Goal: Find specific page/section: Find specific page/section

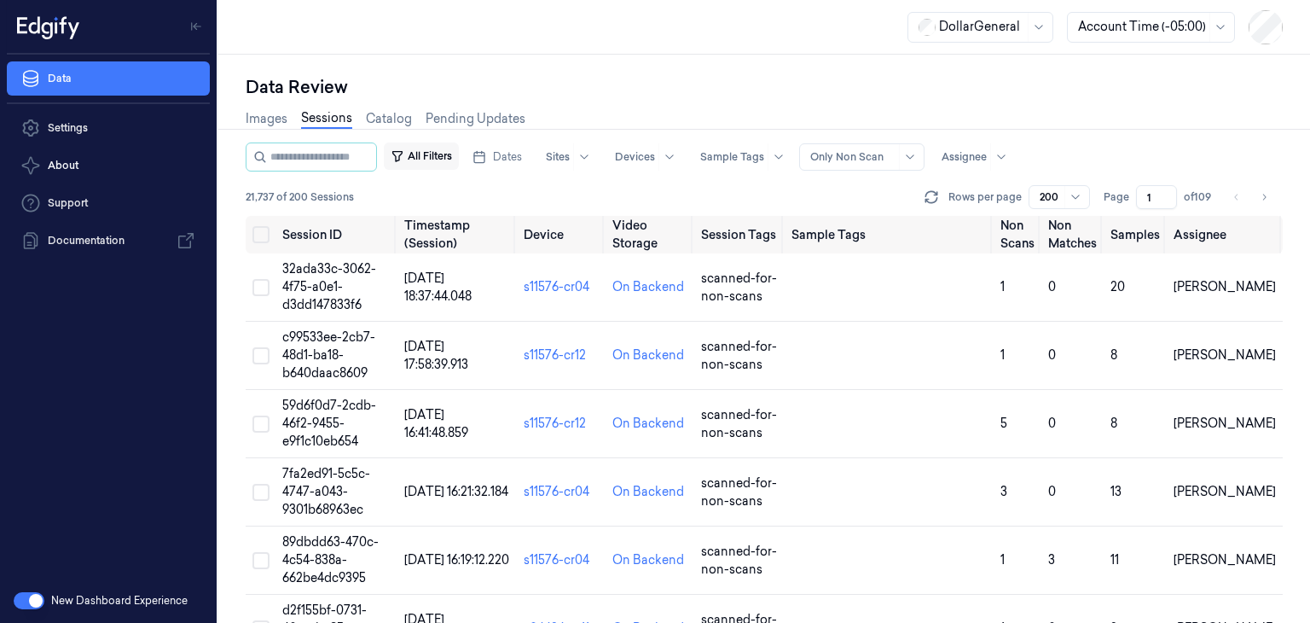
click at [449, 150] on button "All Filters" at bounding box center [421, 155] width 75 height 27
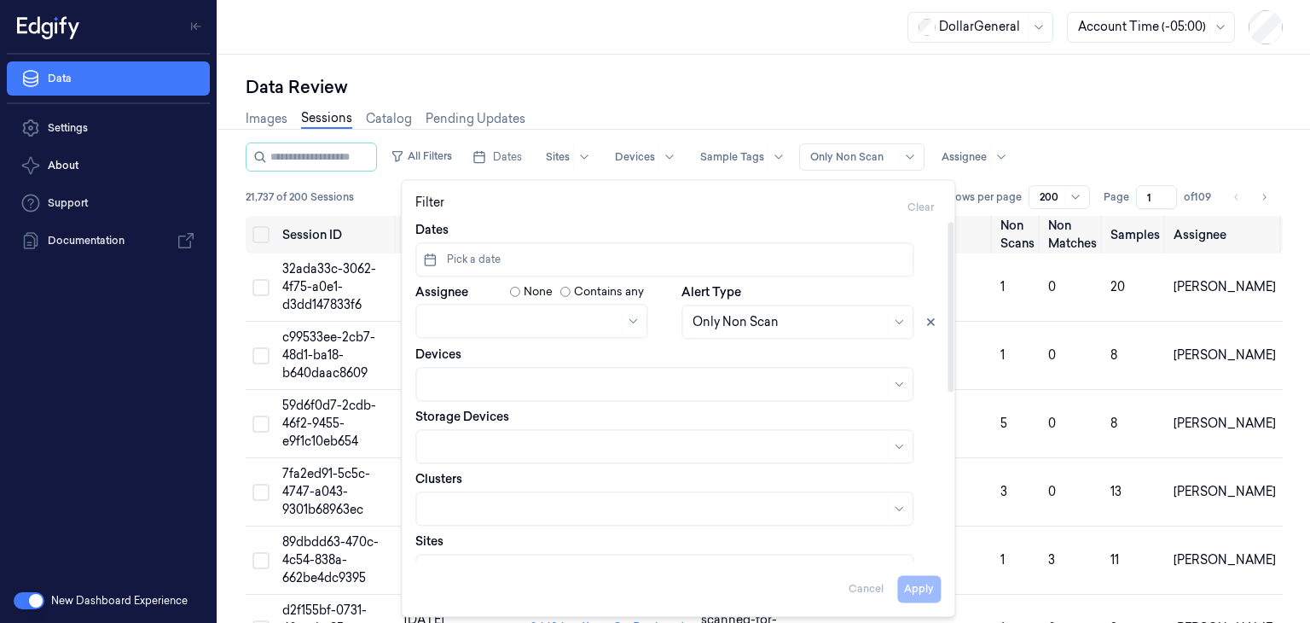
click at [511, 260] on button "Pick a date" at bounding box center [664, 259] width 498 height 34
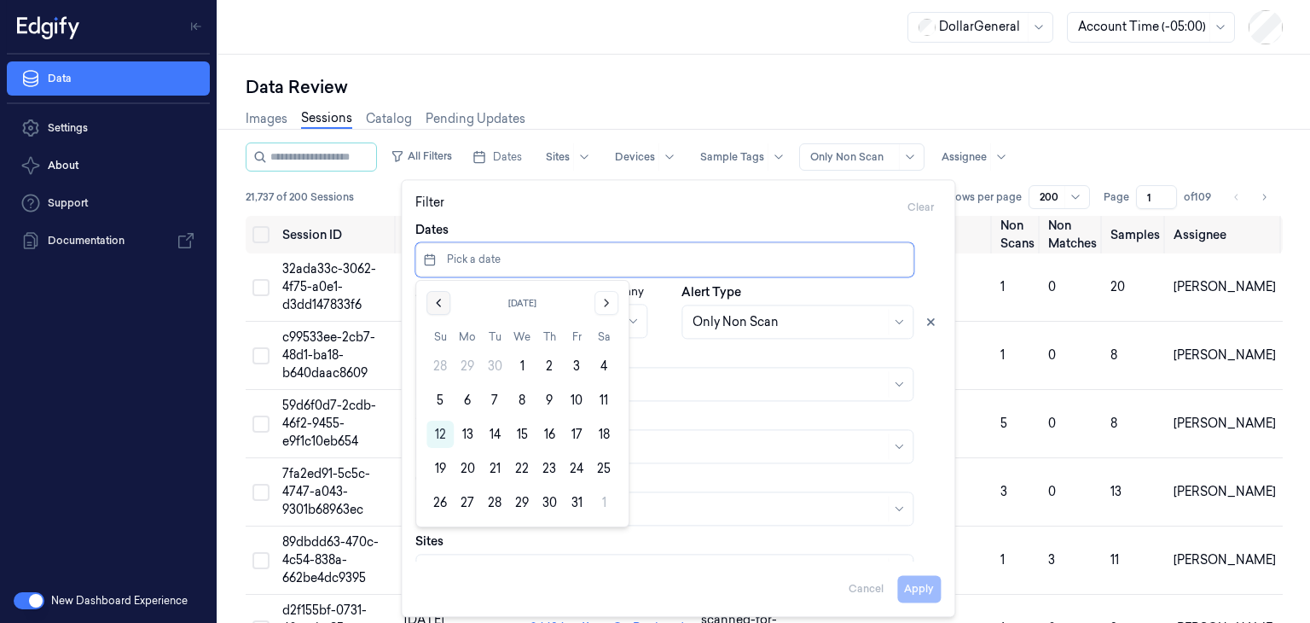
click at [440, 302] on icon "Go to the Previous Month" at bounding box center [439, 303] width 14 height 14
click at [466, 461] on button "22" at bounding box center [467, 468] width 27 height 27
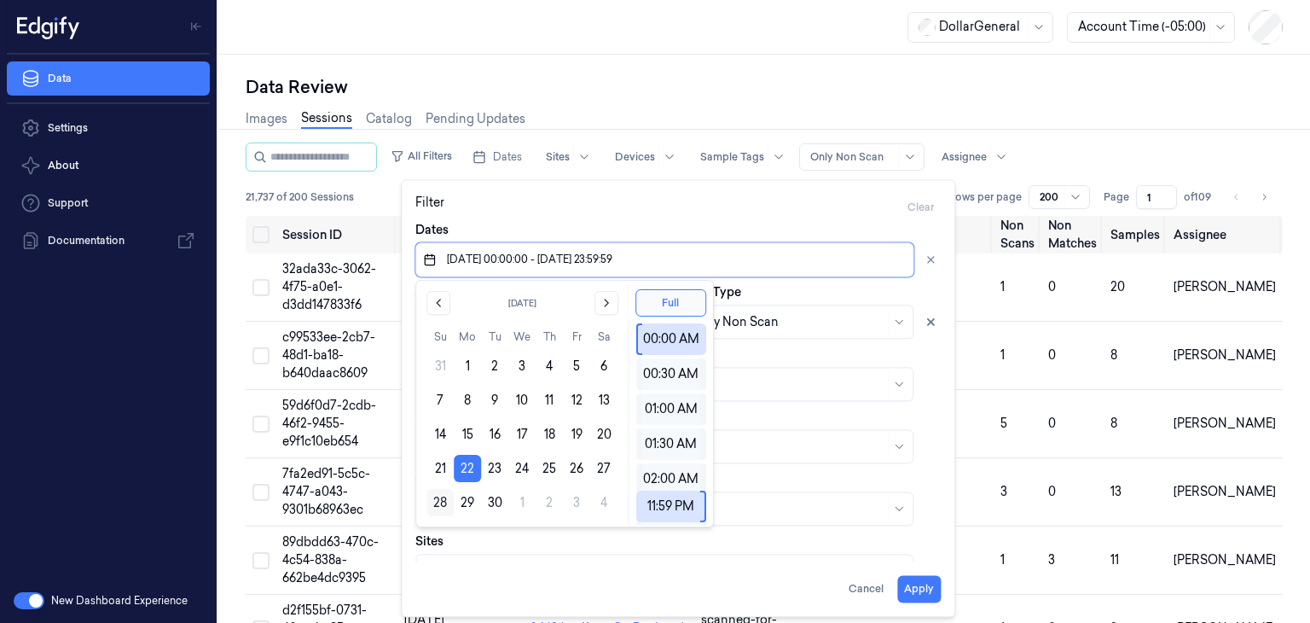
click at [432, 503] on button "28" at bounding box center [439, 502] width 27 height 27
type input "[DATE] 00:00:00 - [DATE] 23:59:59"
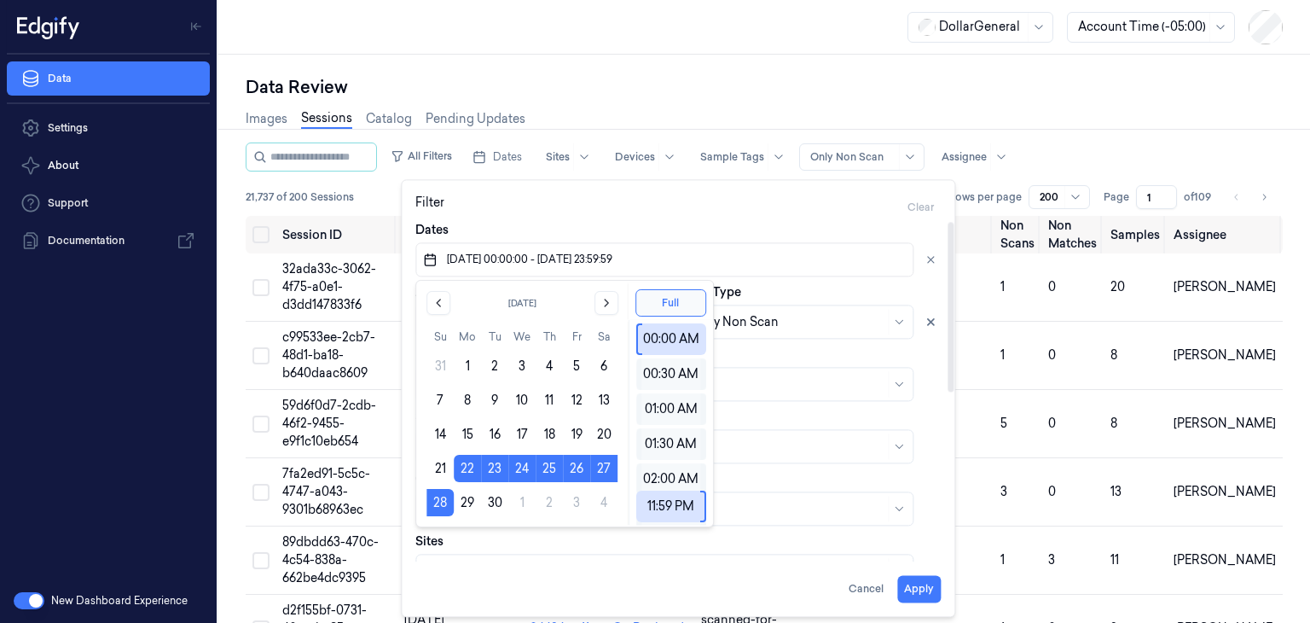
click at [699, 205] on div "Filter Clear" at bounding box center [677, 207] width 525 height 27
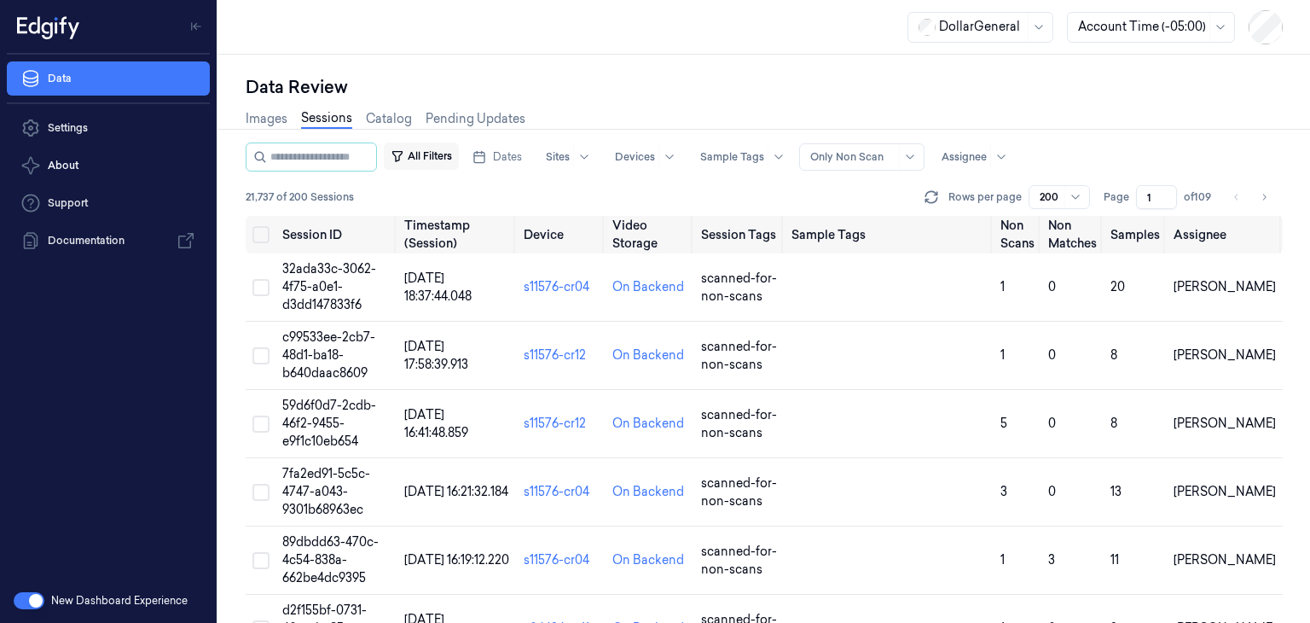
click at [459, 154] on button "All Filters" at bounding box center [421, 155] width 75 height 27
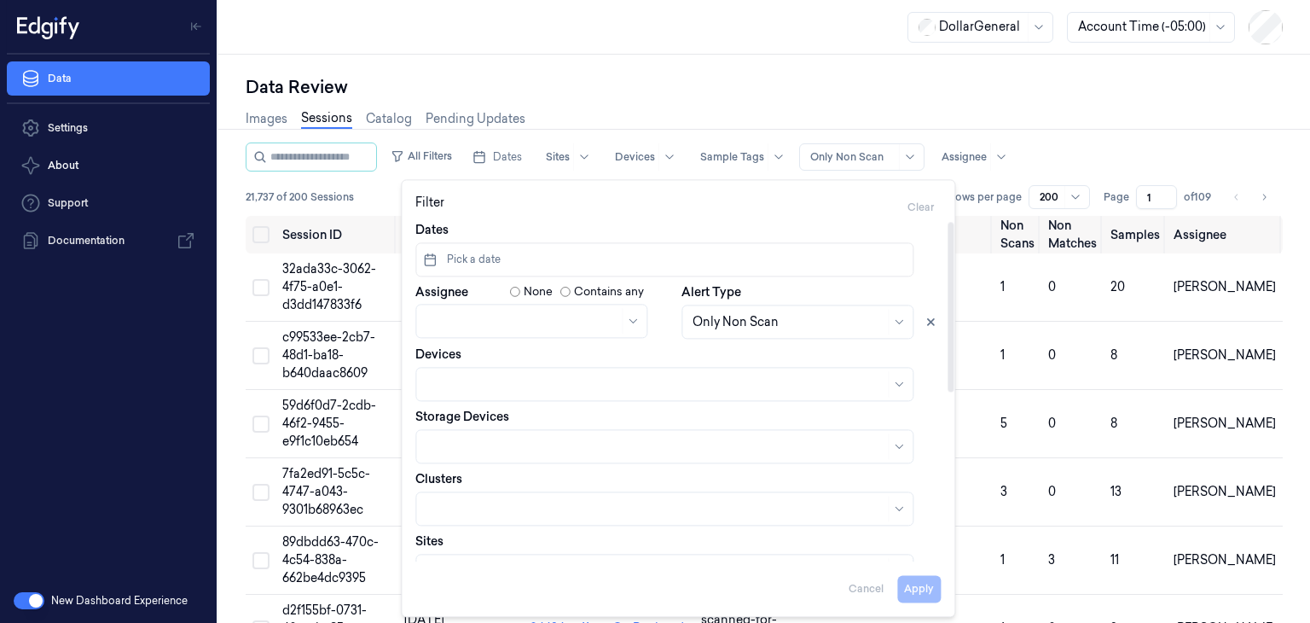
click at [470, 261] on span "Pick a date" at bounding box center [472, 259] width 57 height 15
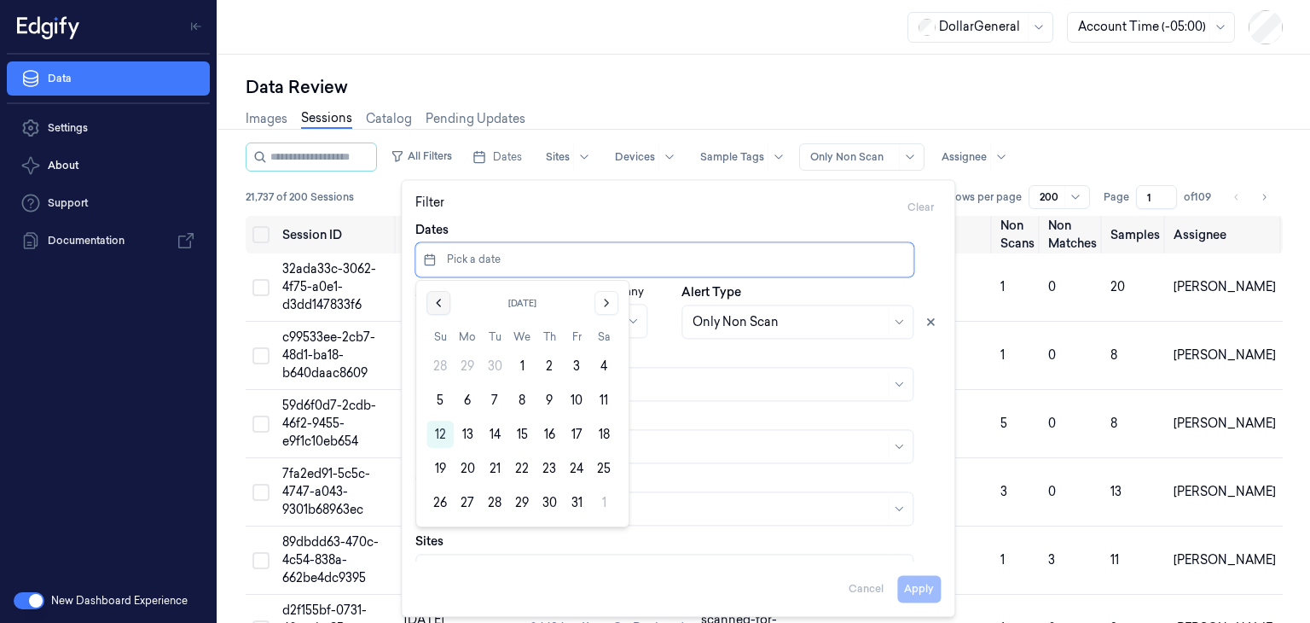
click at [444, 305] on icon "Go to the Previous Month" at bounding box center [439, 303] width 14 height 14
click at [462, 467] on button "22" at bounding box center [467, 468] width 27 height 27
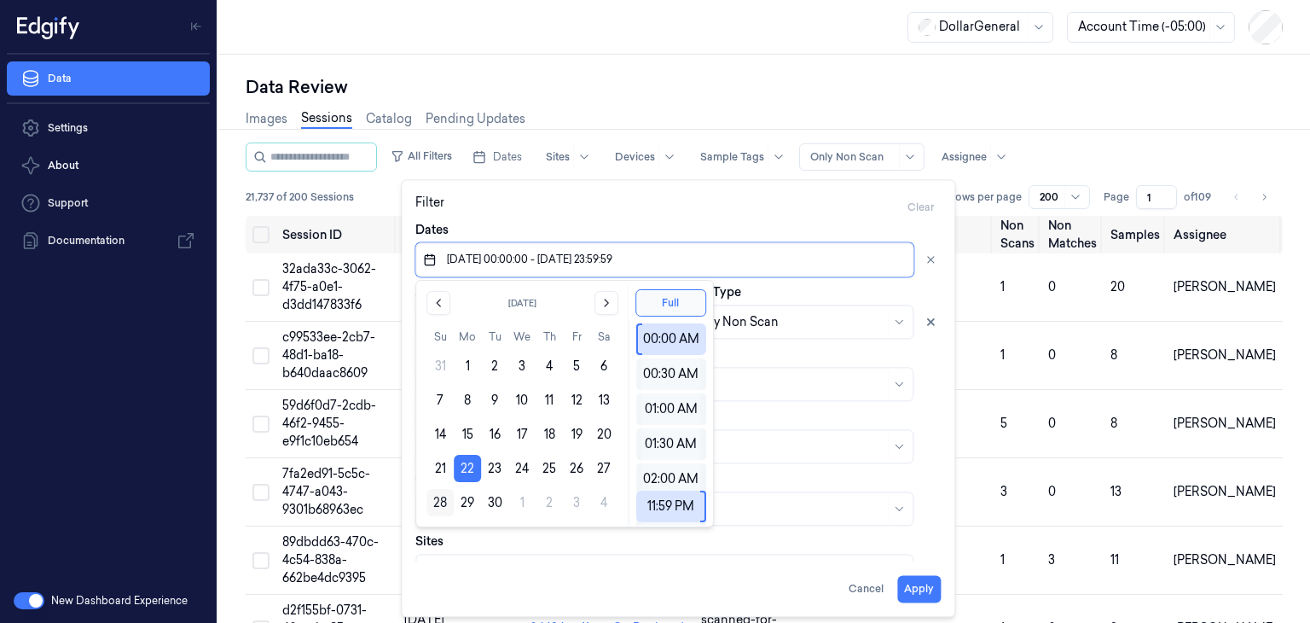
click at [442, 508] on button "28" at bounding box center [439, 502] width 27 height 27
type input "[DATE] 00:00:00 - [DATE] 23:59:59"
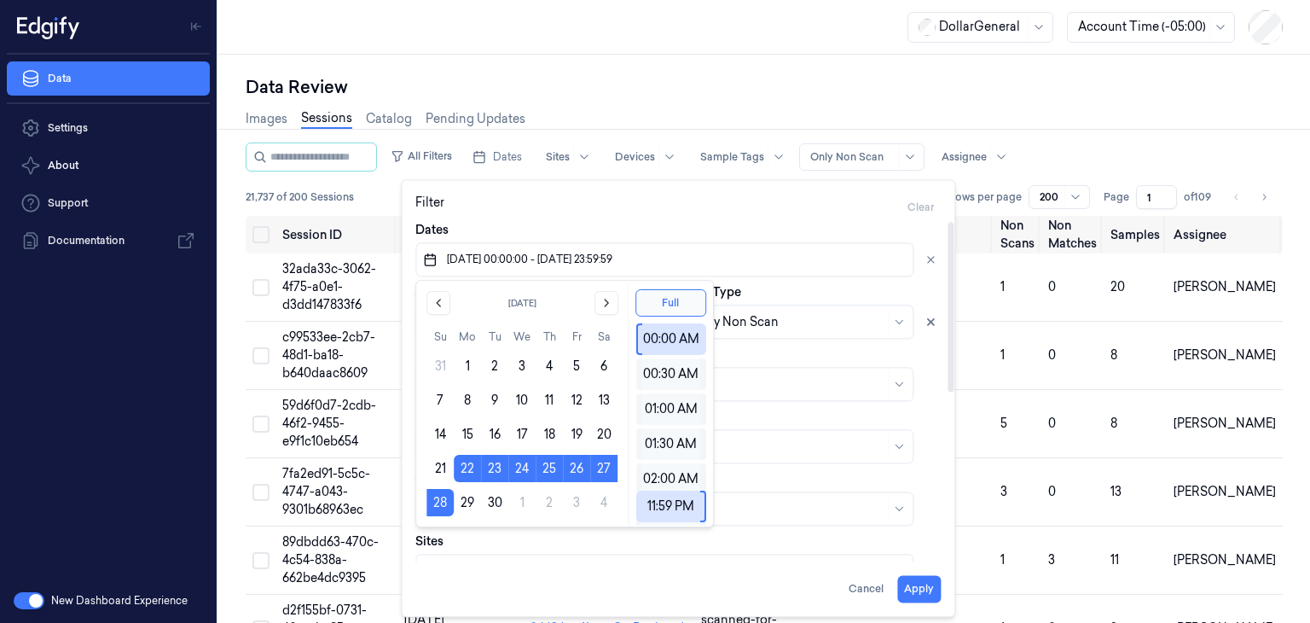
click at [861, 298] on div "Alert Type Only Non Scan" at bounding box center [811, 310] width 259 height 55
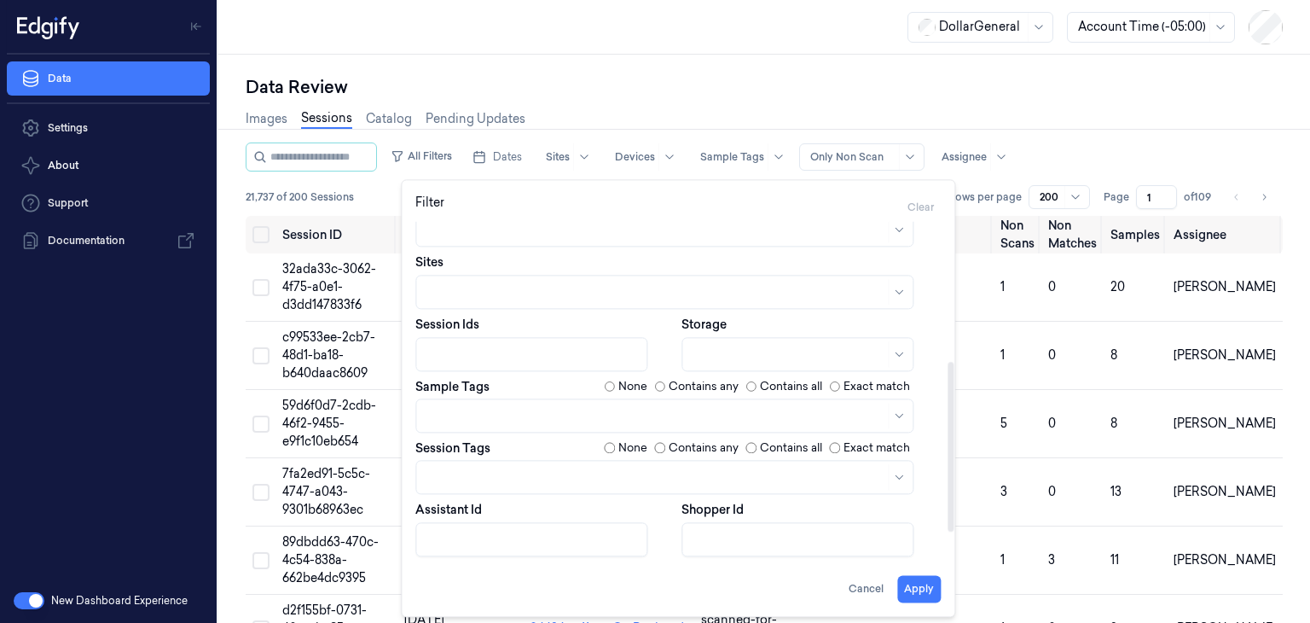
scroll to position [280, 0]
click at [481, 478] on div at bounding box center [655, 476] width 458 height 18
click at [901, 474] on icon at bounding box center [899, 476] width 14 height 14
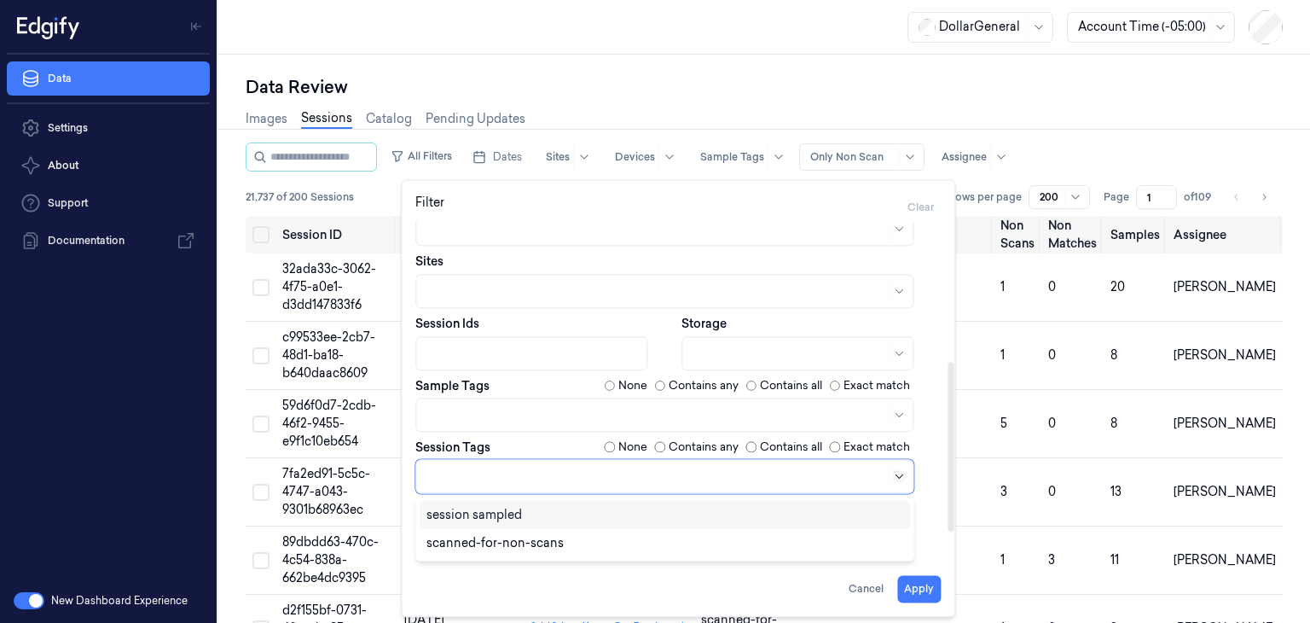
click at [901, 474] on icon at bounding box center [899, 476] width 14 height 14
click at [543, 542] on div "scanned-for-non-scans" at bounding box center [494, 543] width 137 height 18
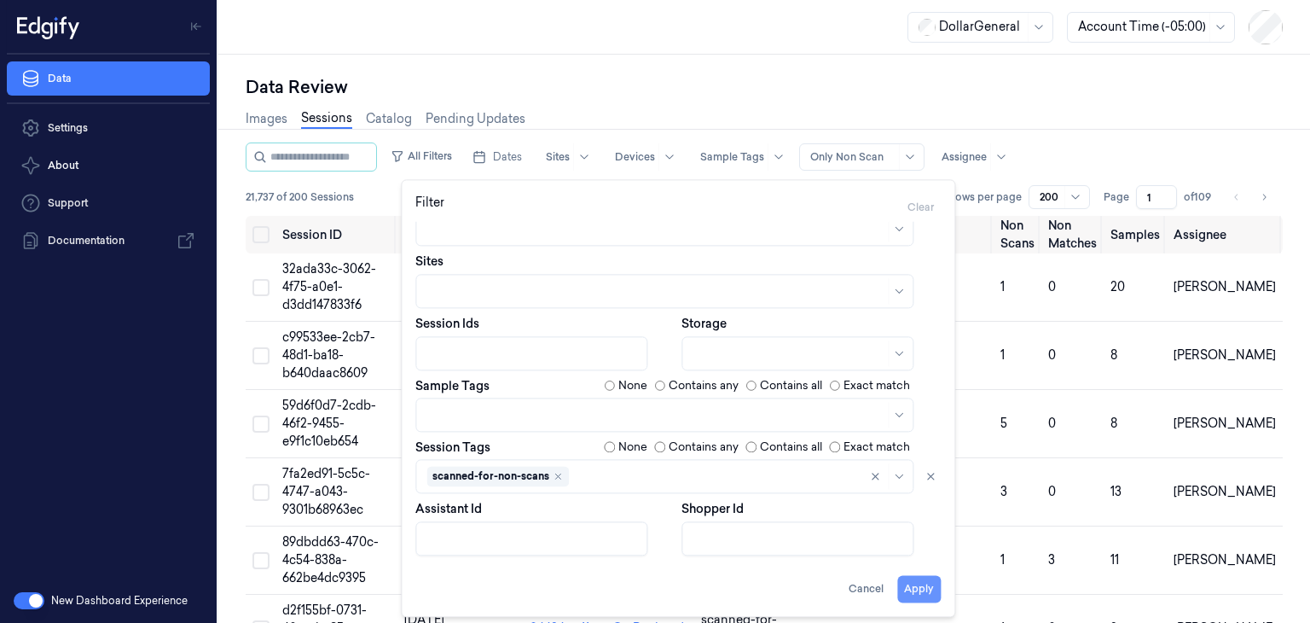
click at [904, 577] on button "Apply" at bounding box center [919, 588] width 44 height 27
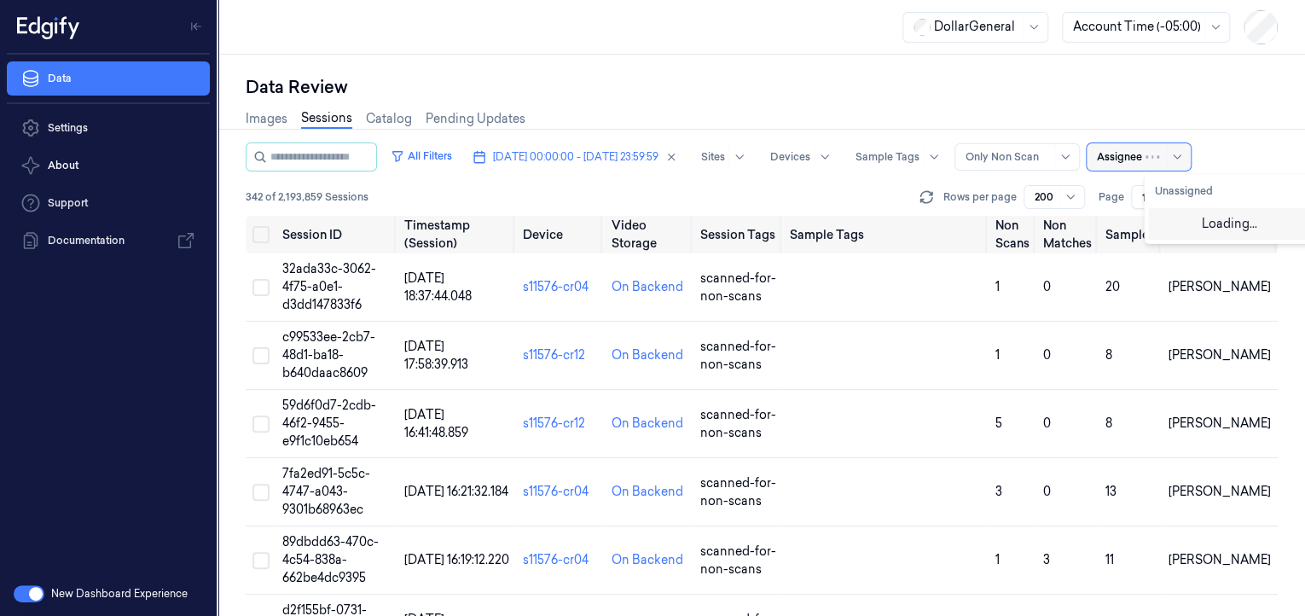
click at [1142, 149] on div at bounding box center [1119, 156] width 45 height 15
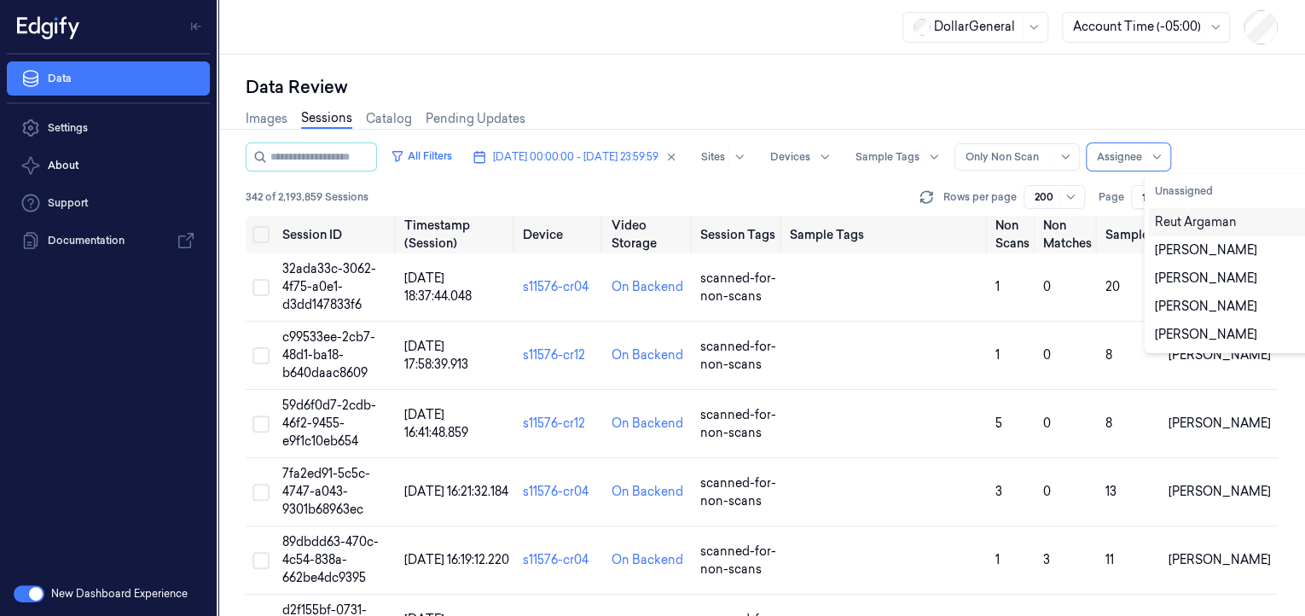
click at [1191, 223] on div "Reut Argaman" at bounding box center [1196, 222] width 82 height 18
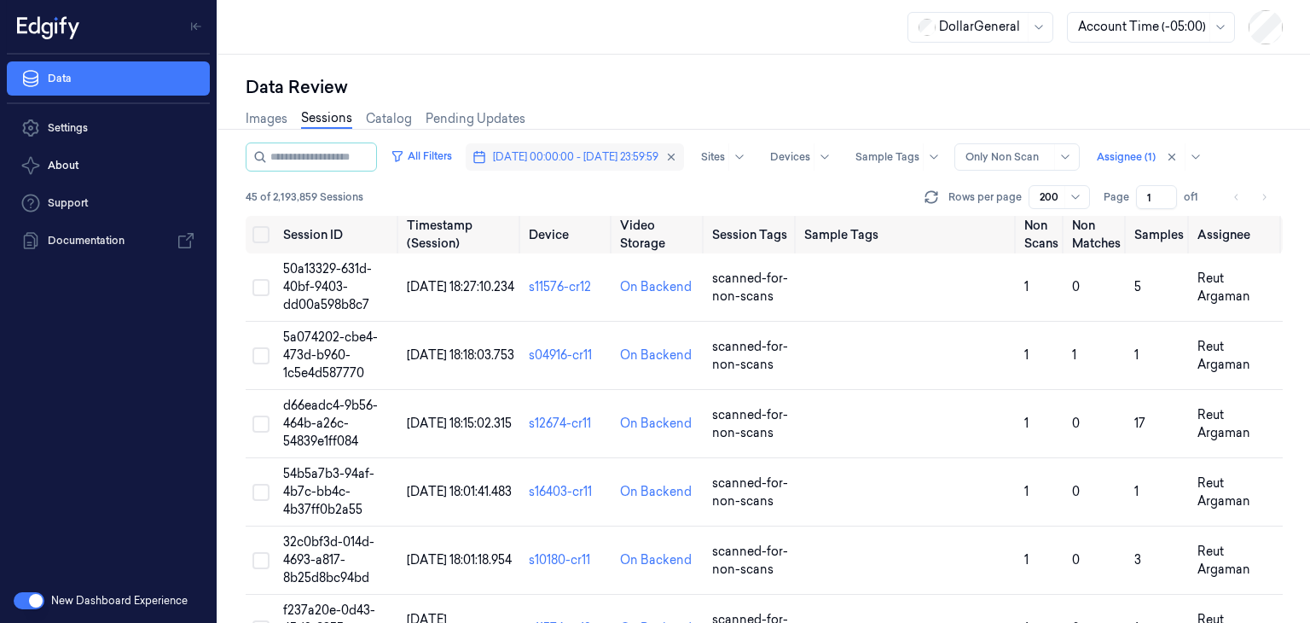
click at [552, 169] on button "[DATE] 00:00:00 - [DATE] 23:59:59" at bounding box center [575, 156] width 218 height 27
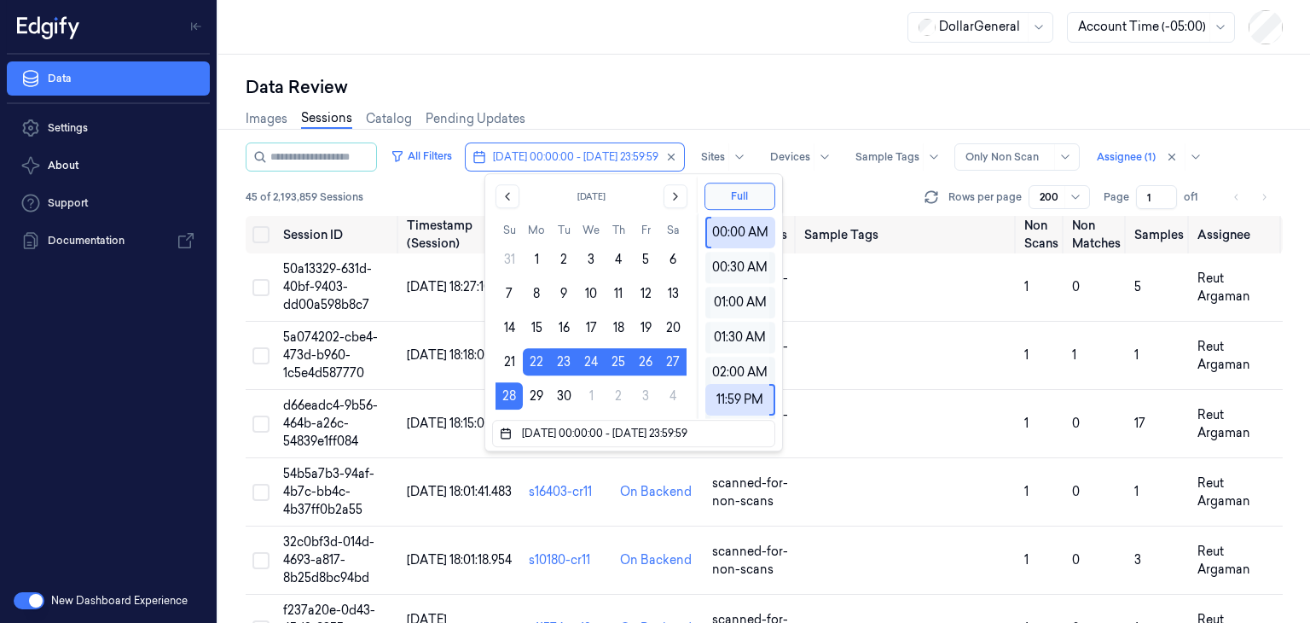
click at [818, 182] on div "All Filters [DATE] 00:00:00 - [DATE] 23:59:59 Sites Devices Sample Tags Alert T…" at bounding box center [764, 178] width 1037 height 73
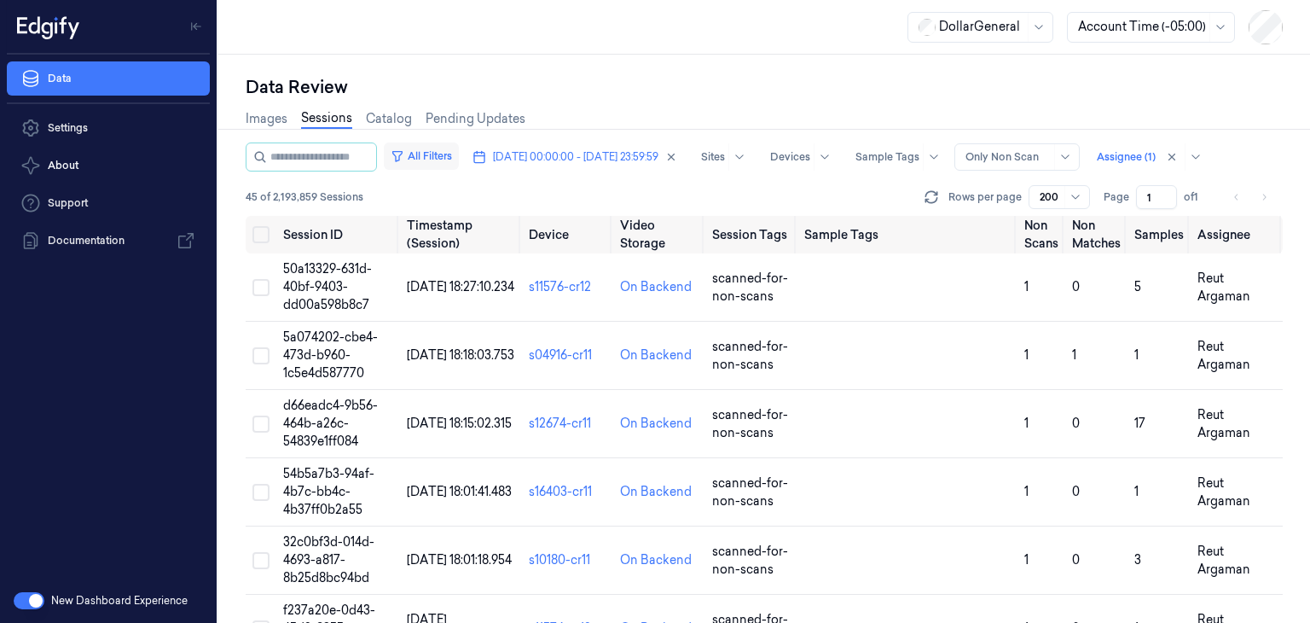
click at [457, 149] on button "All Filters" at bounding box center [421, 155] width 75 height 27
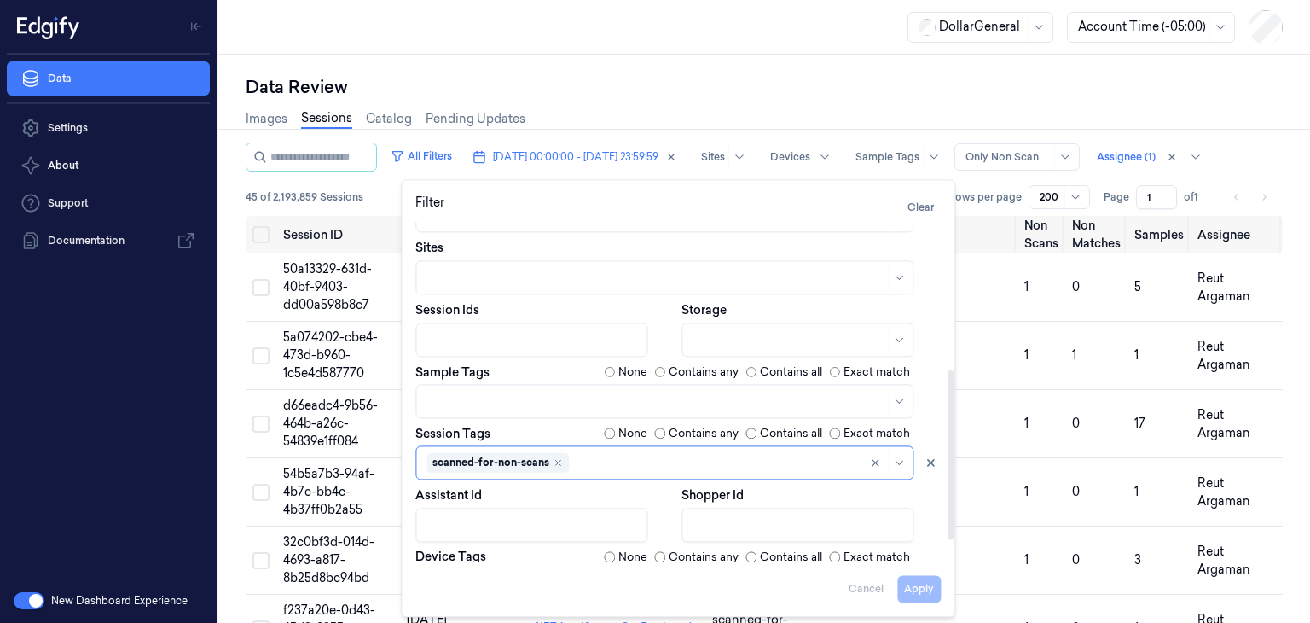
scroll to position [295, 0]
click at [992, 178] on div "All Filters [DATE] 00:00:00 - [DATE] 23:59:59 Sites Devices Sample Tags Alert T…" at bounding box center [764, 178] width 1037 height 73
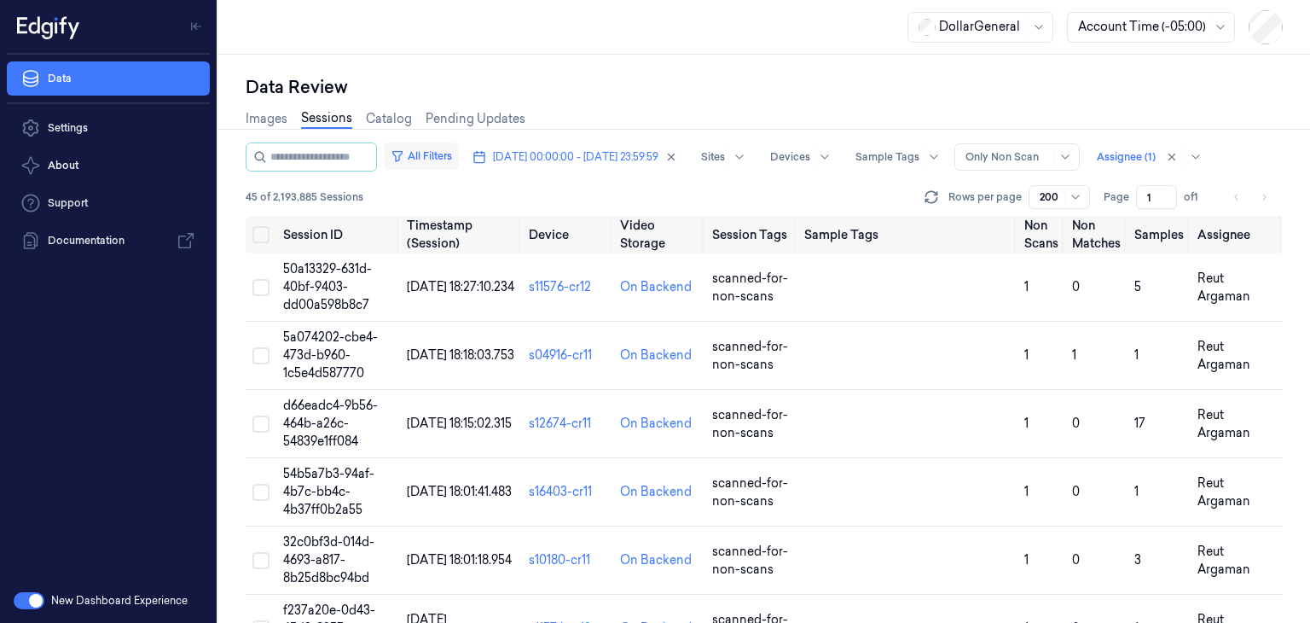
click at [454, 167] on button "All Filters" at bounding box center [421, 155] width 75 height 27
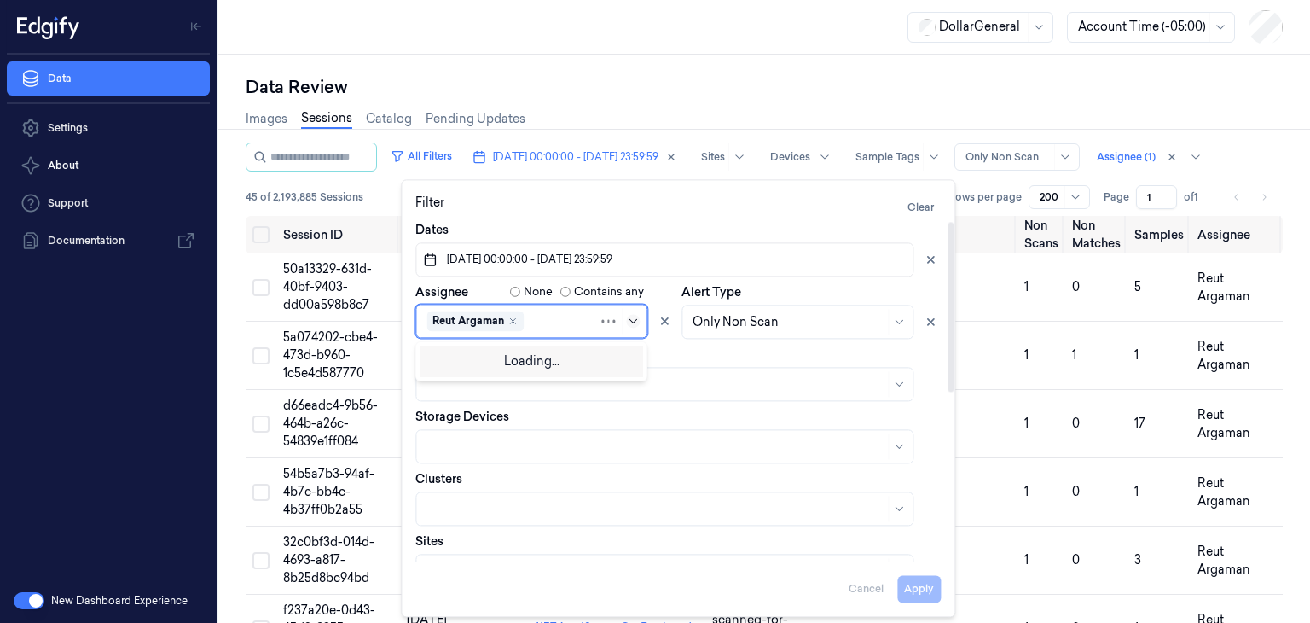
click at [636, 322] on icon at bounding box center [633, 321] width 14 height 14
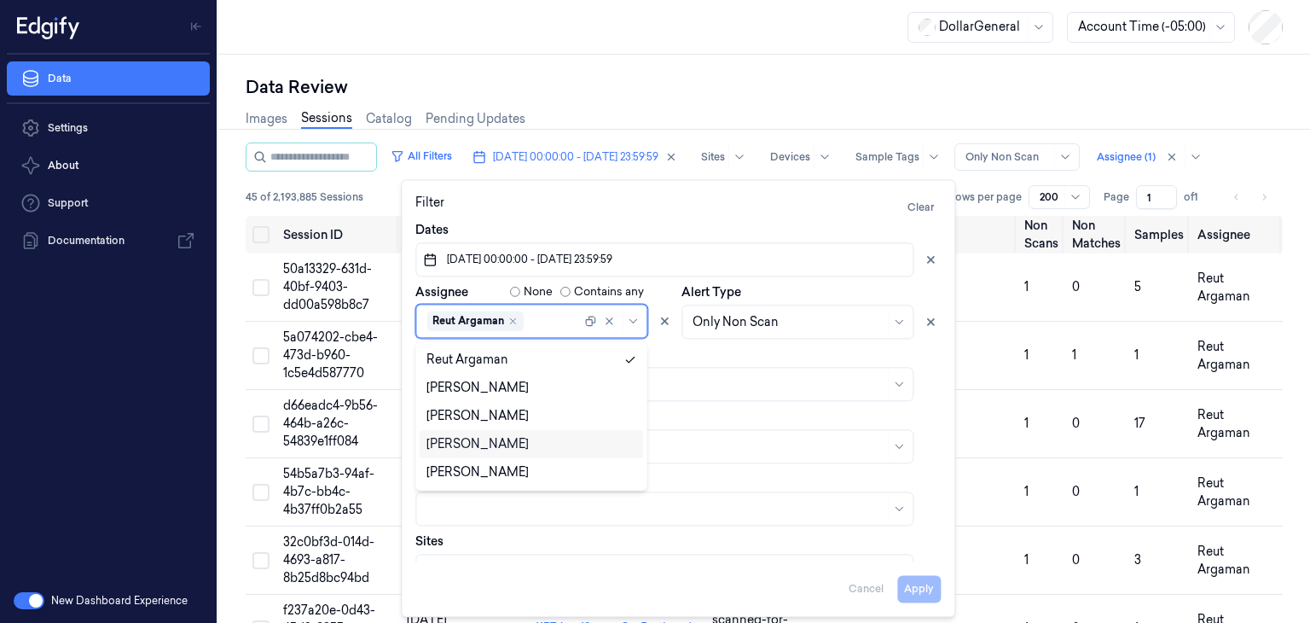
click at [525, 441] on div "Shany Argaman" at bounding box center [531, 444] width 210 height 18
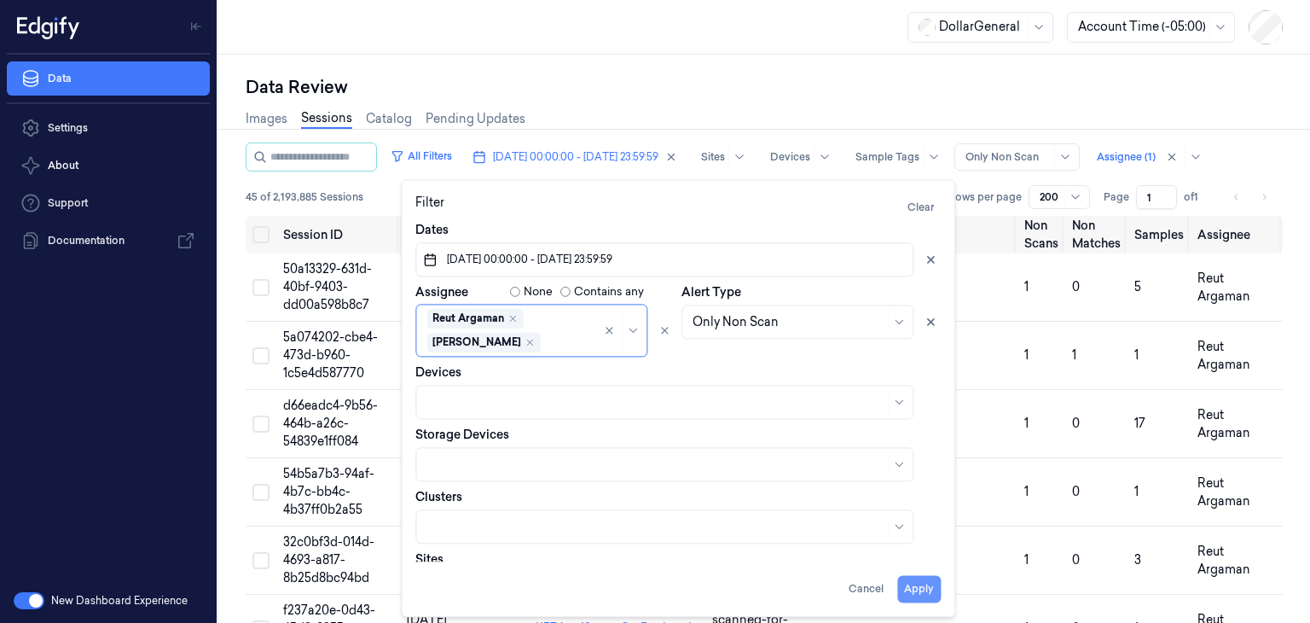
click at [917, 587] on button "Apply" at bounding box center [919, 588] width 44 height 27
